Goal: Information Seeking & Learning: Learn about a topic

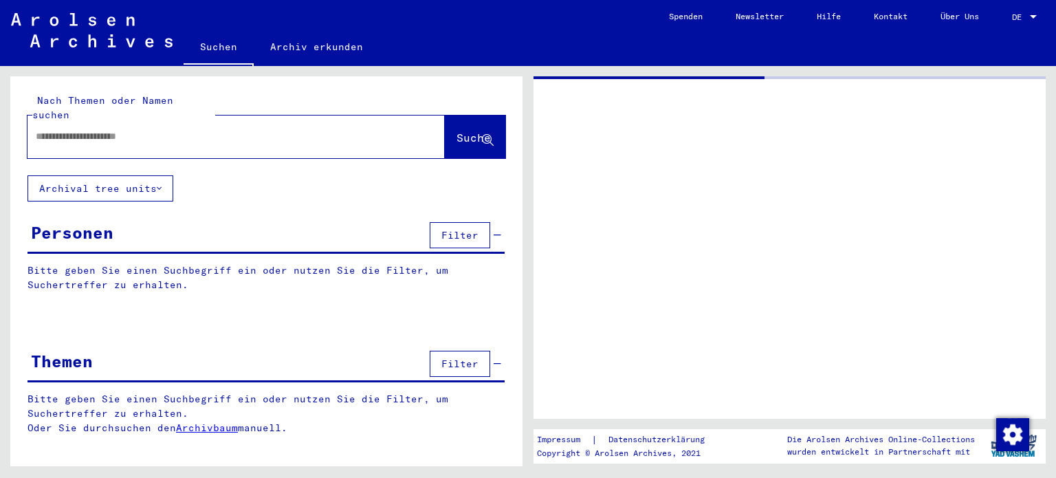
type input "*****"
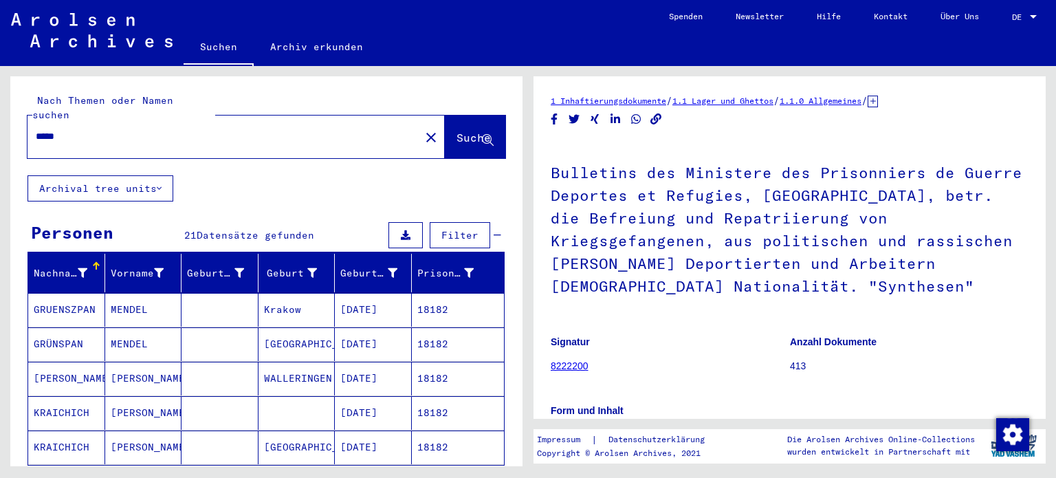
scroll to position [158, 0]
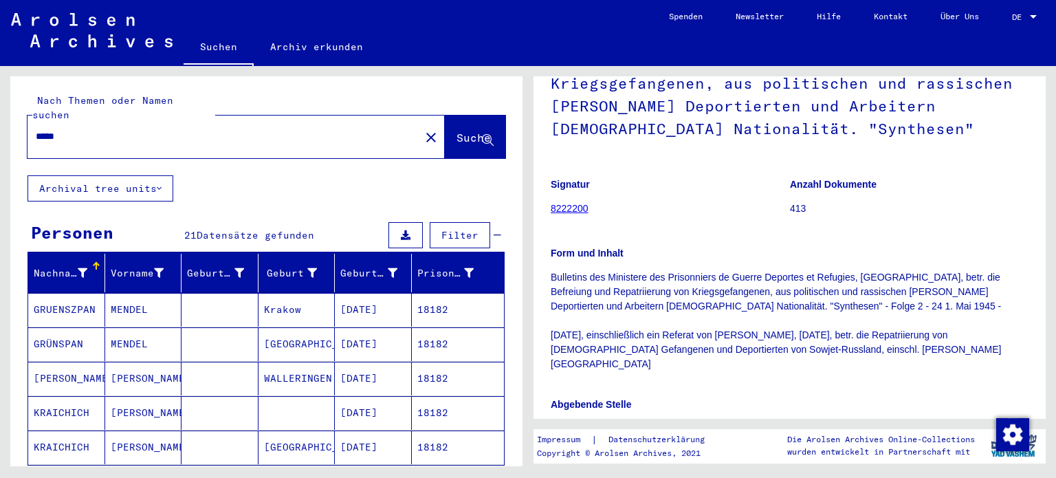
click at [1021, 13] on span "DE" at bounding box center [1019, 17] width 15 height 10
click at [1006, 25] on span "English" at bounding box center [999, 24] width 34 height 10
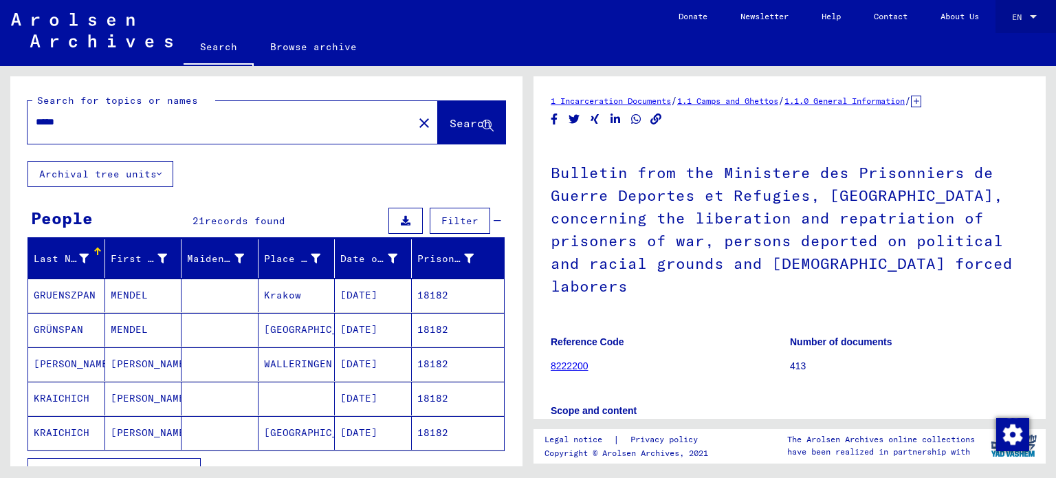
click at [1018, 14] on mat-select-trigger "EN" at bounding box center [1017, 17] width 10 height 10
drag, startPoint x: 514, startPoint y: 269, endPoint x: 517, endPoint y: 341, distance: 72.2
click at [517, 341] on div at bounding box center [528, 239] width 1056 height 478
click at [90, 250] on div "Last Name" at bounding box center [70, 259] width 72 height 22
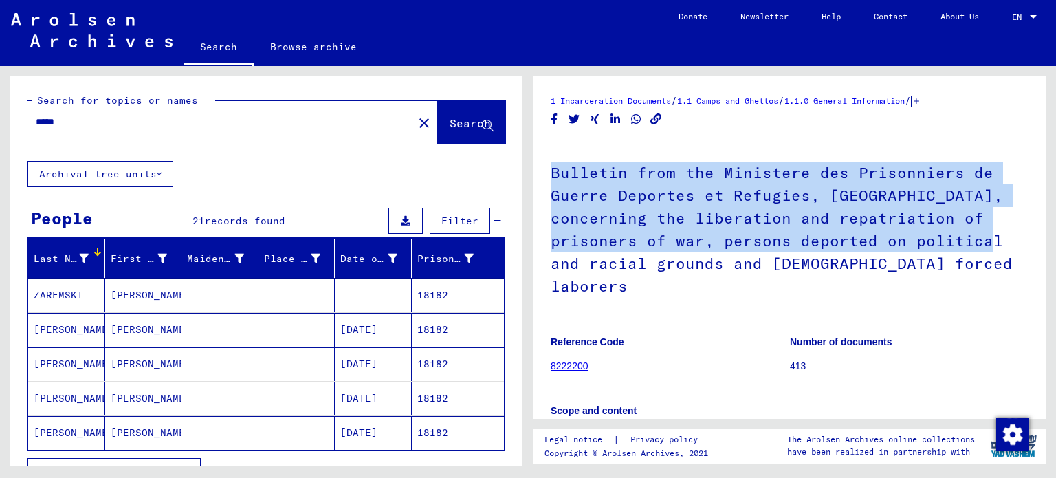
drag, startPoint x: 1033, startPoint y: 130, endPoint x: 1035, endPoint y: 230, distance: 100.4
click at [1035, 230] on div "1 Incarceration Documents / 1.1 Camps and Ghettos / 1.1.0 General Information /…" at bounding box center [790, 247] width 512 height 343
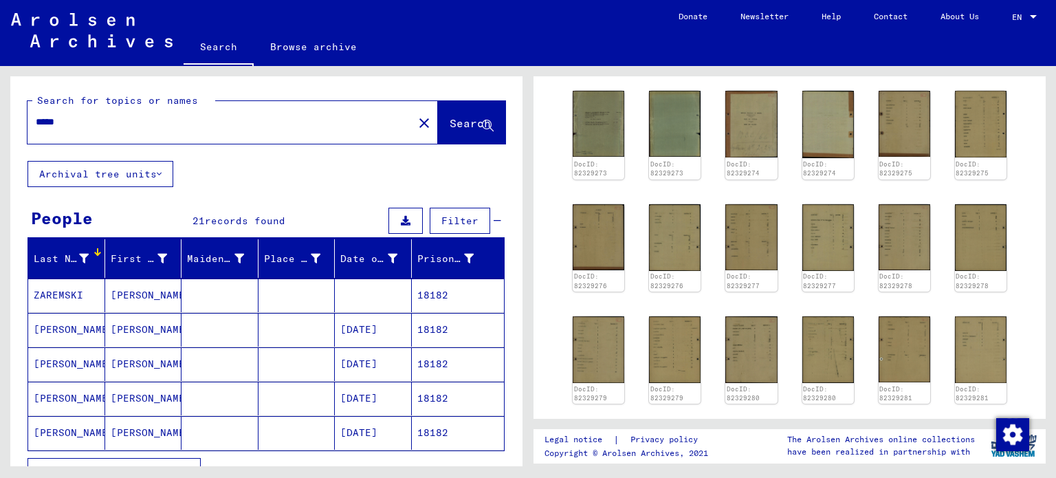
scroll to position [578, 0]
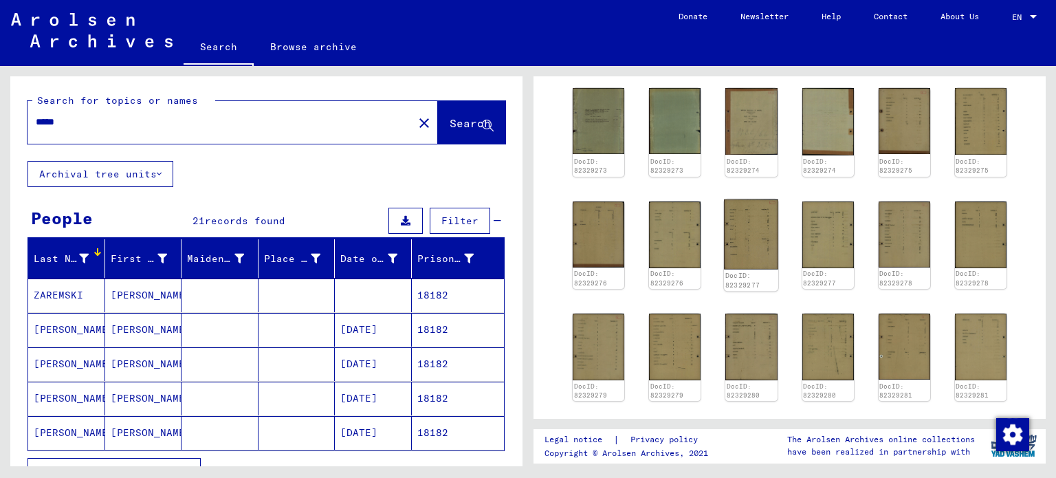
click at [751, 233] on img at bounding box center [751, 234] width 54 height 70
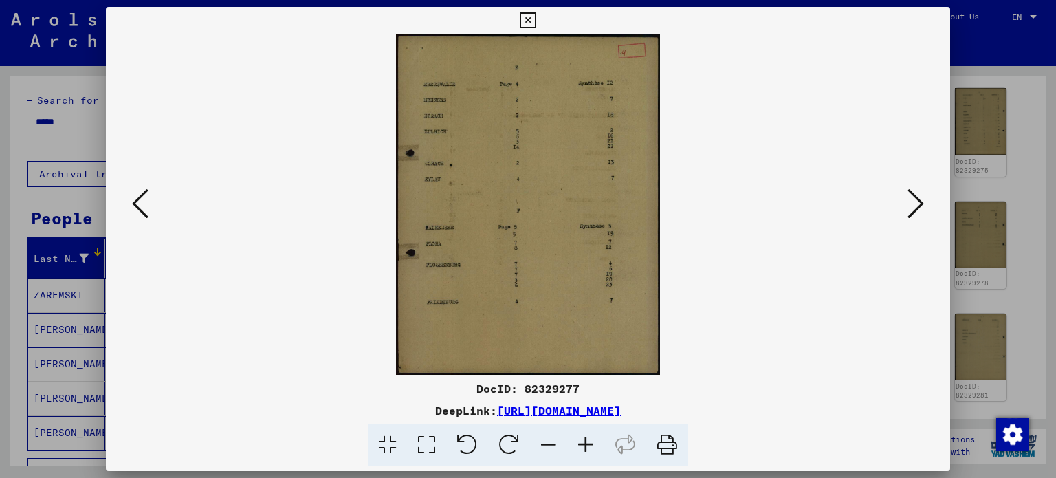
click at [531, 274] on img at bounding box center [529, 204] width 752 height 340
click at [914, 211] on icon at bounding box center [916, 203] width 17 height 33
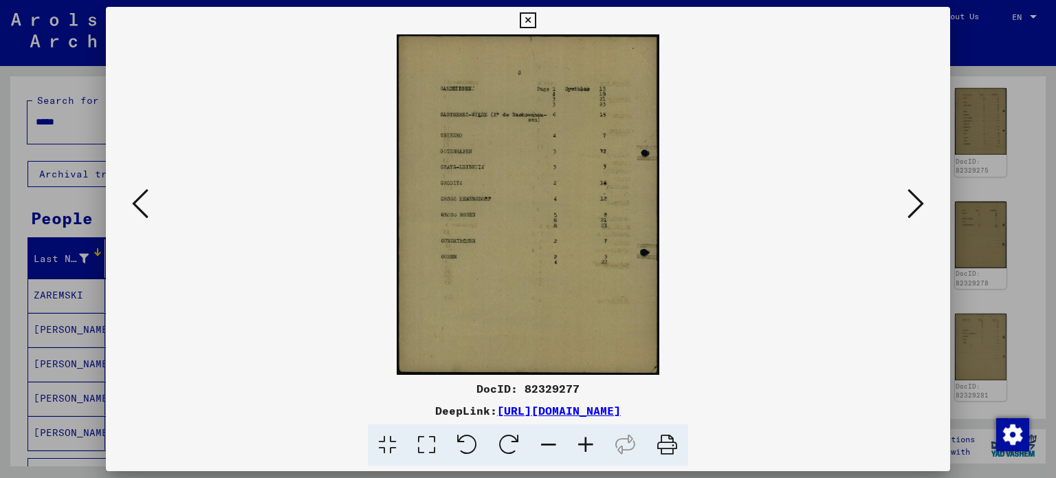
click at [914, 211] on icon at bounding box center [916, 203] width 17 height 33
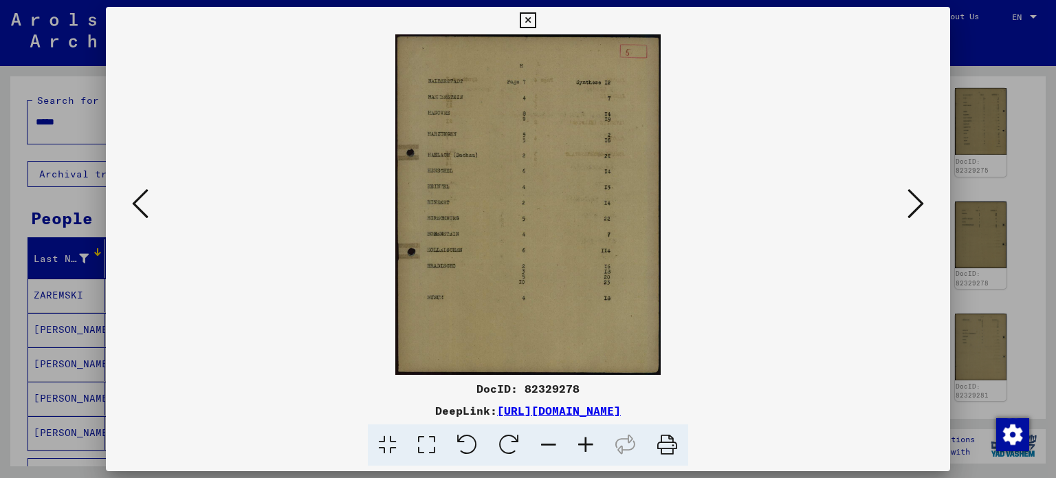
click at [914, 211] on icon at bounding box center [916, 203] width 17 height 33
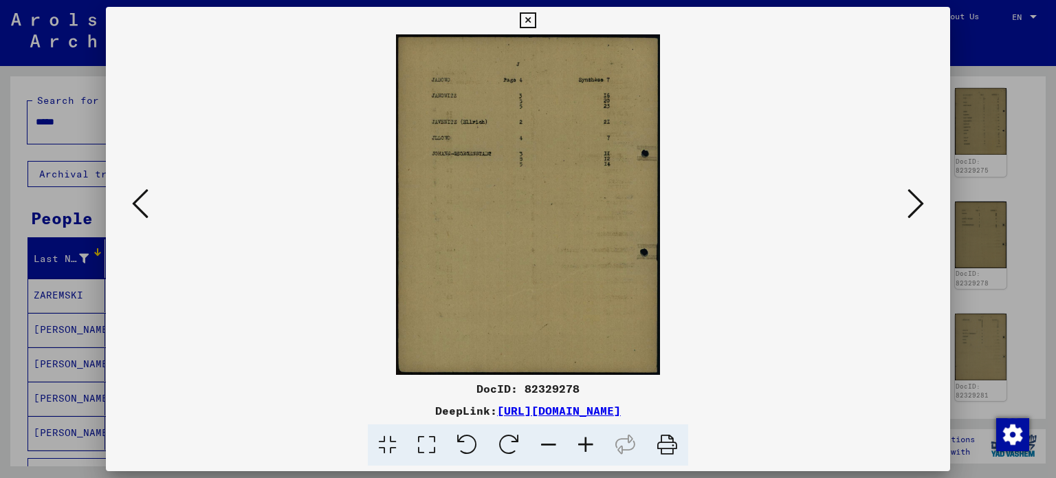
click at [914, 211] on icon at bounding box center [916, 203] width 17 height 33
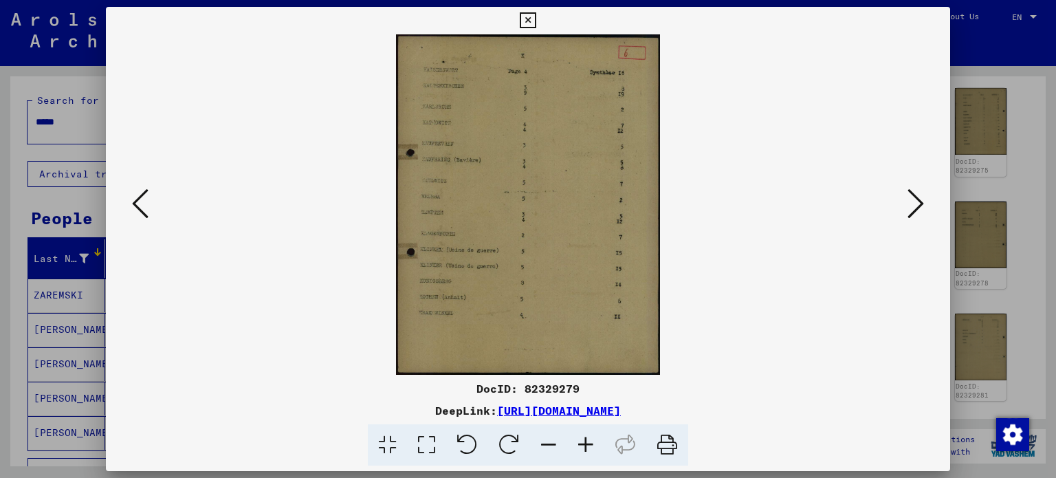
click at [914, 211] on icon at bounding box center [916, 203] width 17 height 33
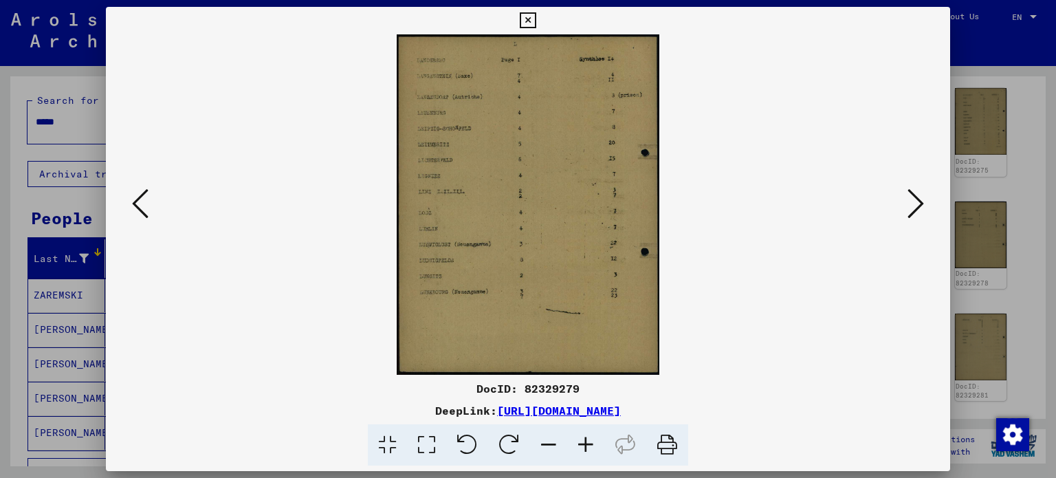
click at [914, 211] on icon at bounding box center [916, 203] width 17 height 33
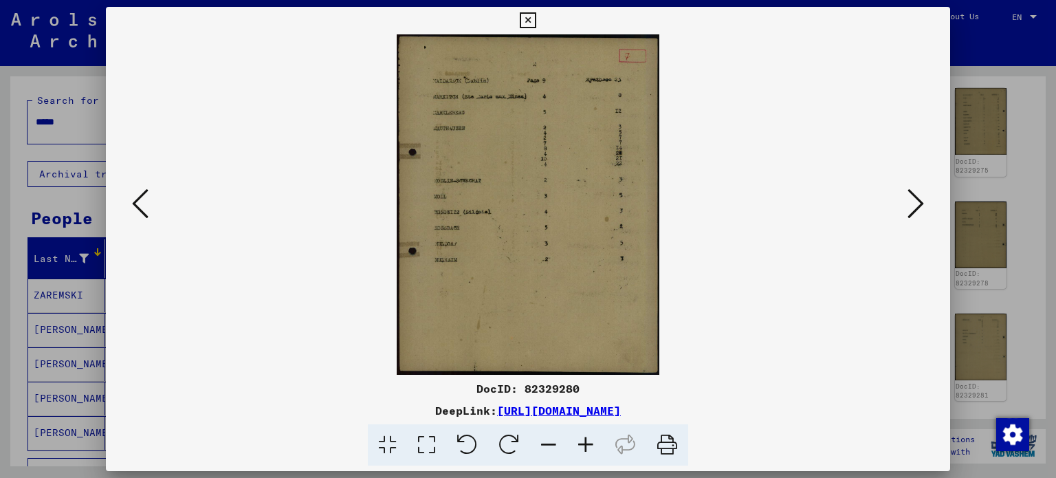
click at [914, 211] on icon at bounding box center [916, 203] width 17 height 33
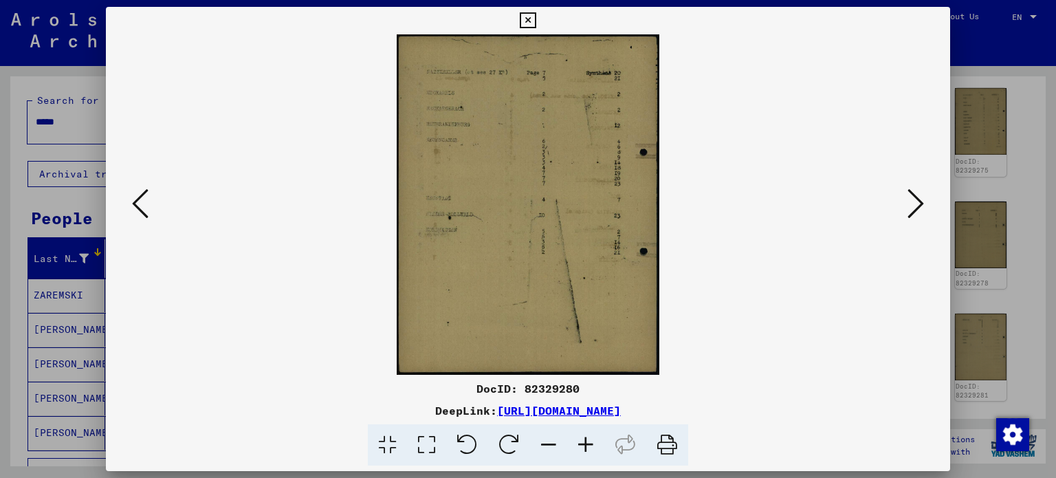
click at [914, 211] on icon at bounding box center [916, 203] width 17 height 33
